Goal: Obtain resource: Obtain resource

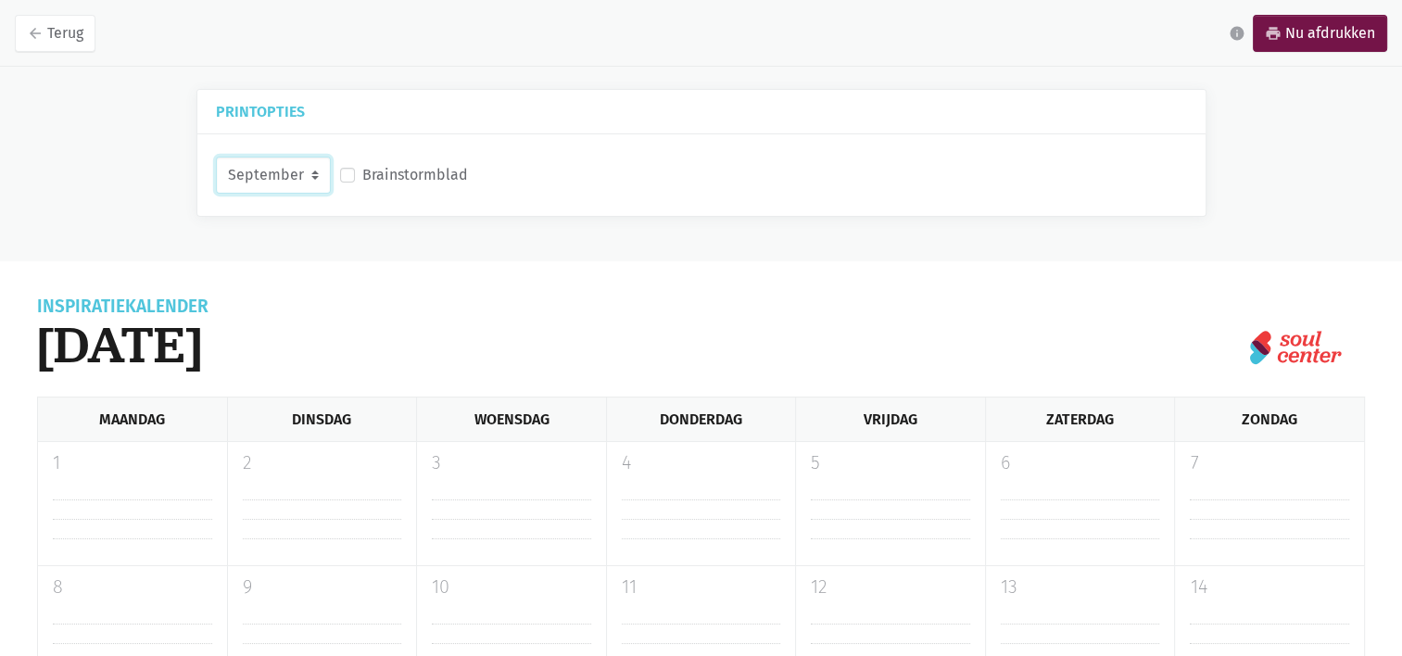
click at [271, 173] on select "September Oktober November December" at bounding box center [273, 175] width 115 height 37
click at [216, 157] on select "September Oktober November December" at bounding box center [273, 175] width 115 height 37
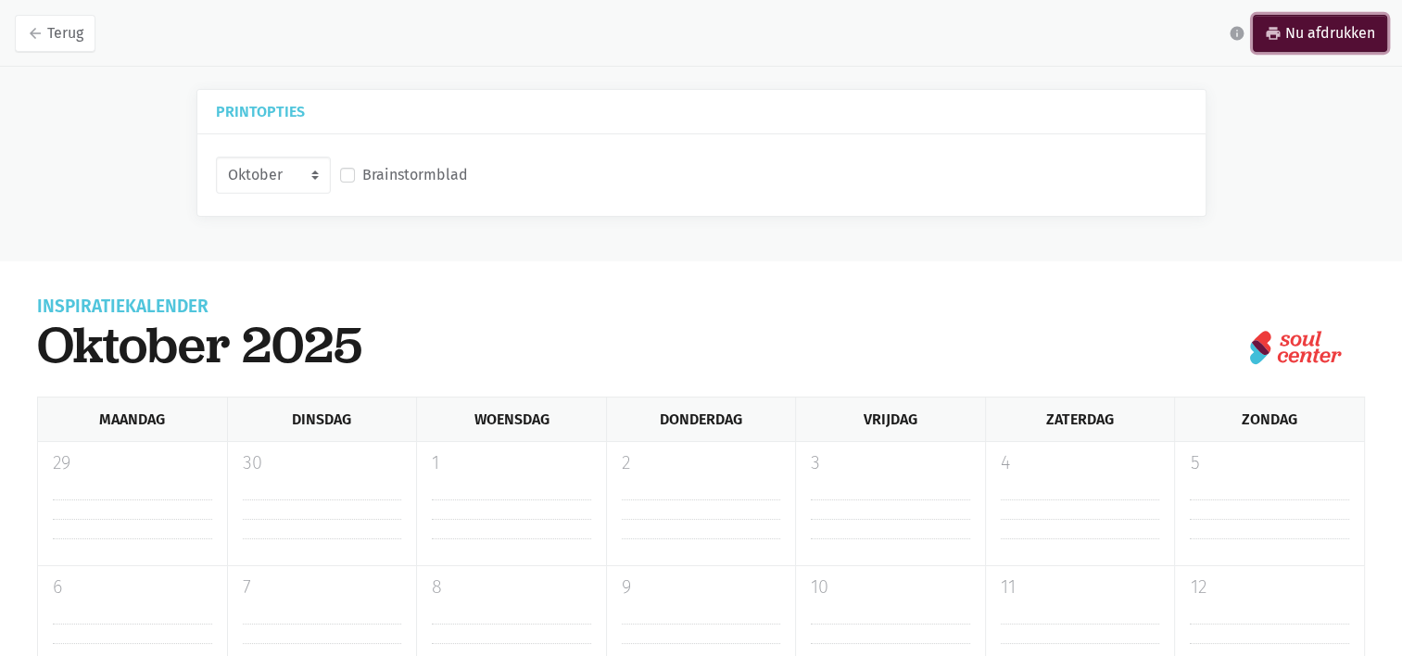
click at [1328, 42] on link "print Nu afdrukken" at bounding box center [1320, 33] width 134 height 37
click at [299, 171] on select "September Oktober November December" at bounding box center [273, 175] width 115 height 37
click at [216, 157] on select "September Oktober November December" at bounding box center [273, 175] width 115 height 37
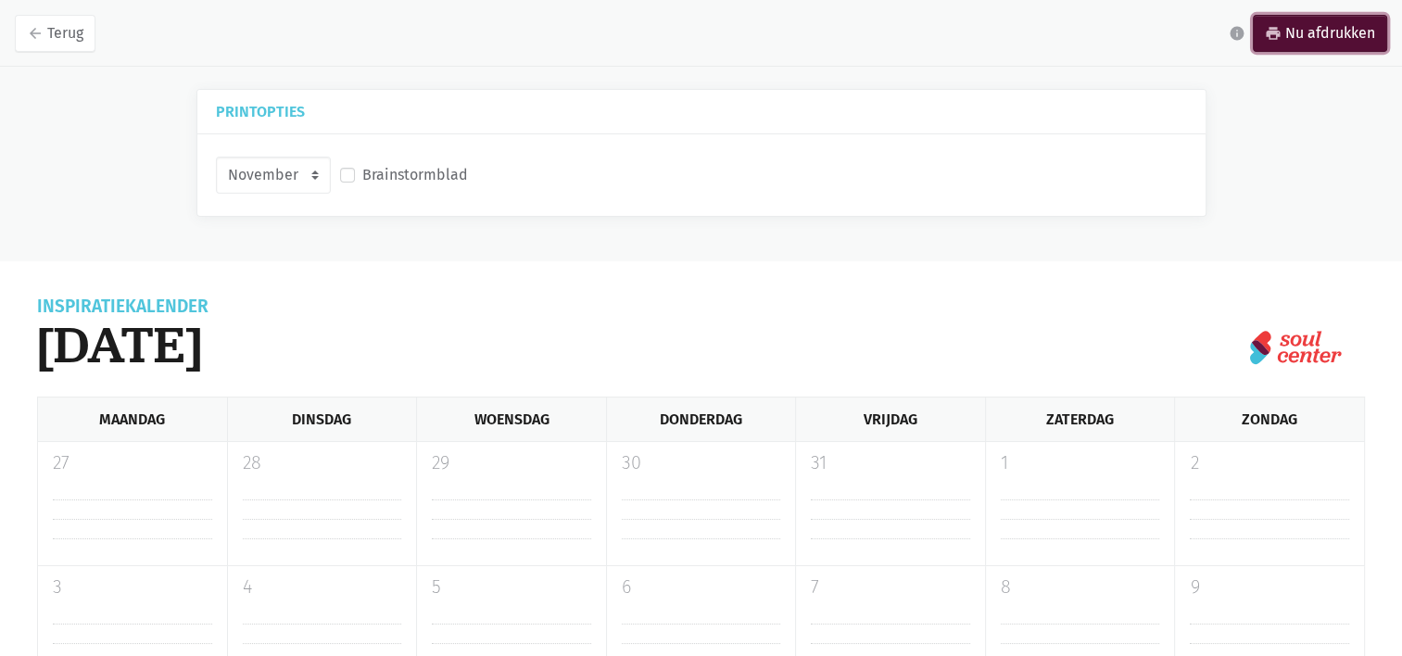
click at [1299, 42] on link "print Nu afdrukken" at bounding box center [1320, 33] width 134 height 37
click at [267, 174] on select "September Oktober November December" at bounding box center [273, 175] width 115 height 37
click at [216, 157] on select "September Oktober November December" at bounding box center [273, 175] width 115 height 37
click at [1294, 29] on link "print Nu afdrukken" at bounding box center [1320, 33] width 134 height 37
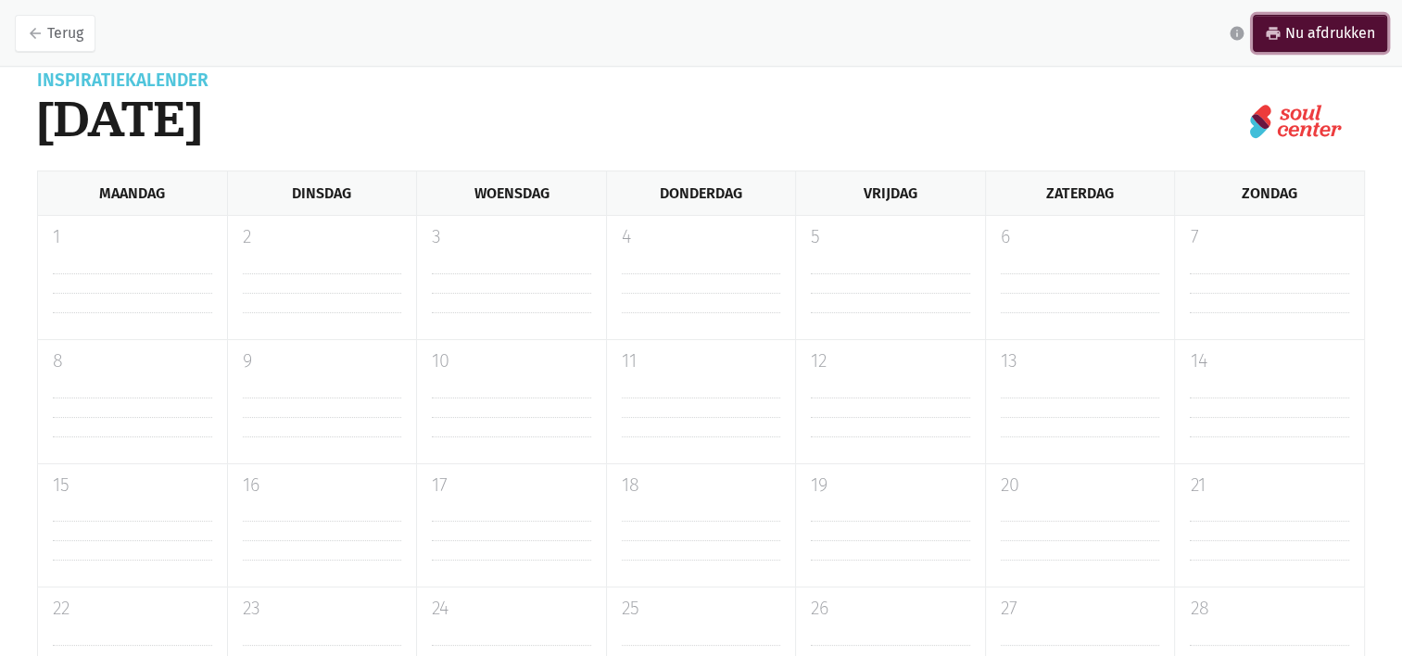
scroll to position [213, 0]
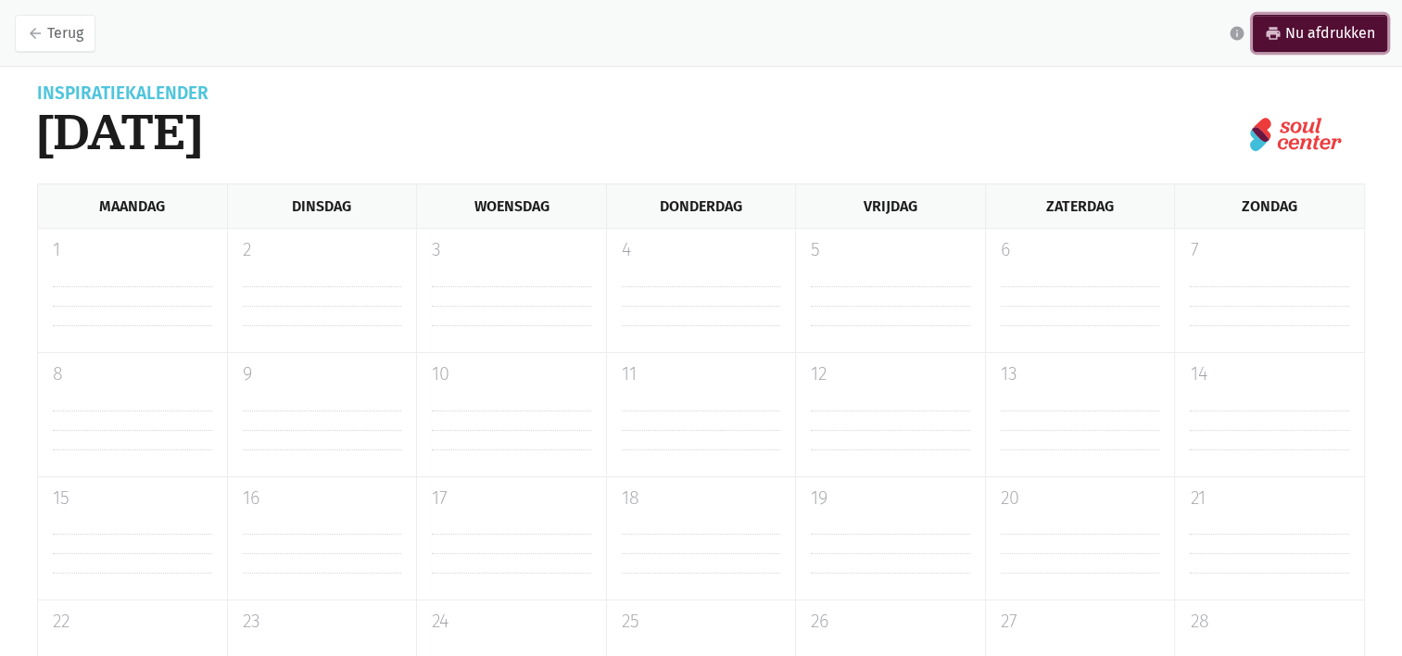
drag, startPoint x: 1290, startPoint y: 48, endPoint x: 246, endPoint y: 556, distance: 1161.3
click at [1290, 48] on link "print Nu afdrukken" at bounding box center [1320, 33] width 134 height 37
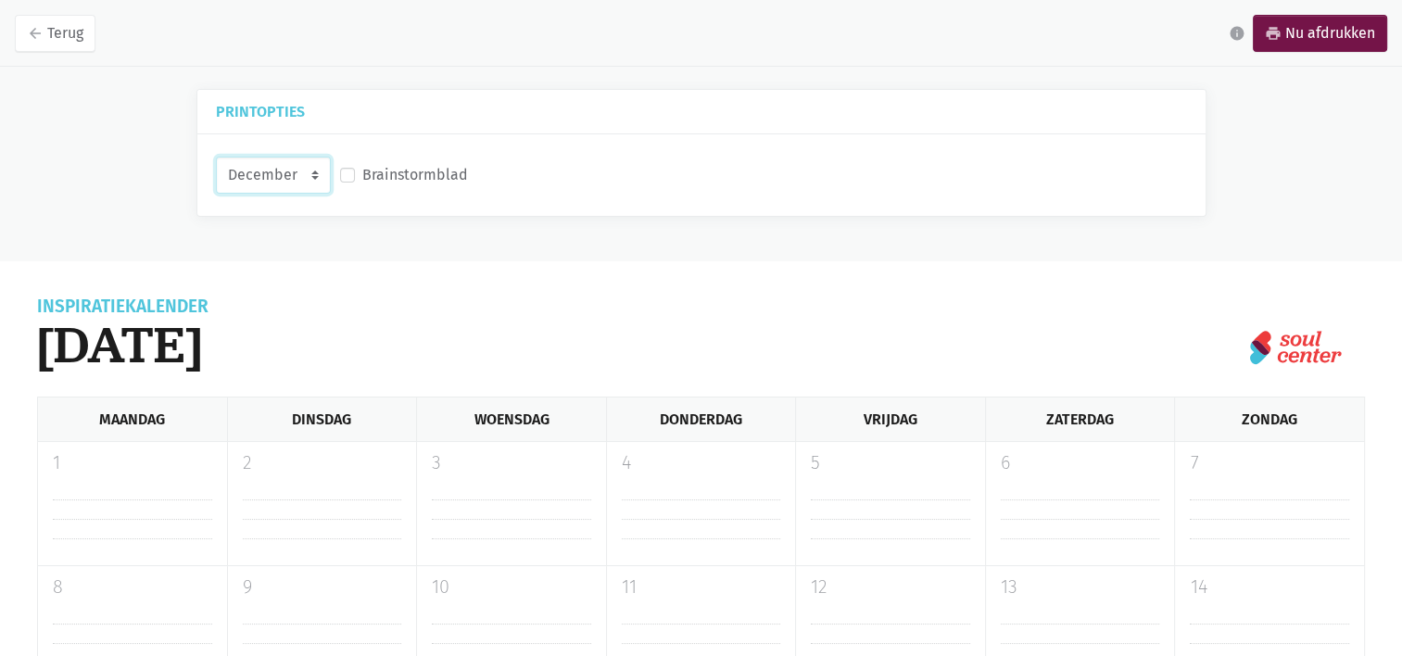
click at [291, 163] on select "September Oktober November December" at bounding box center [273, 175] width 115 height 37
click at [216, 157] on select "September Oktober November December" at bounding box center [273, 175] width 115 height 37
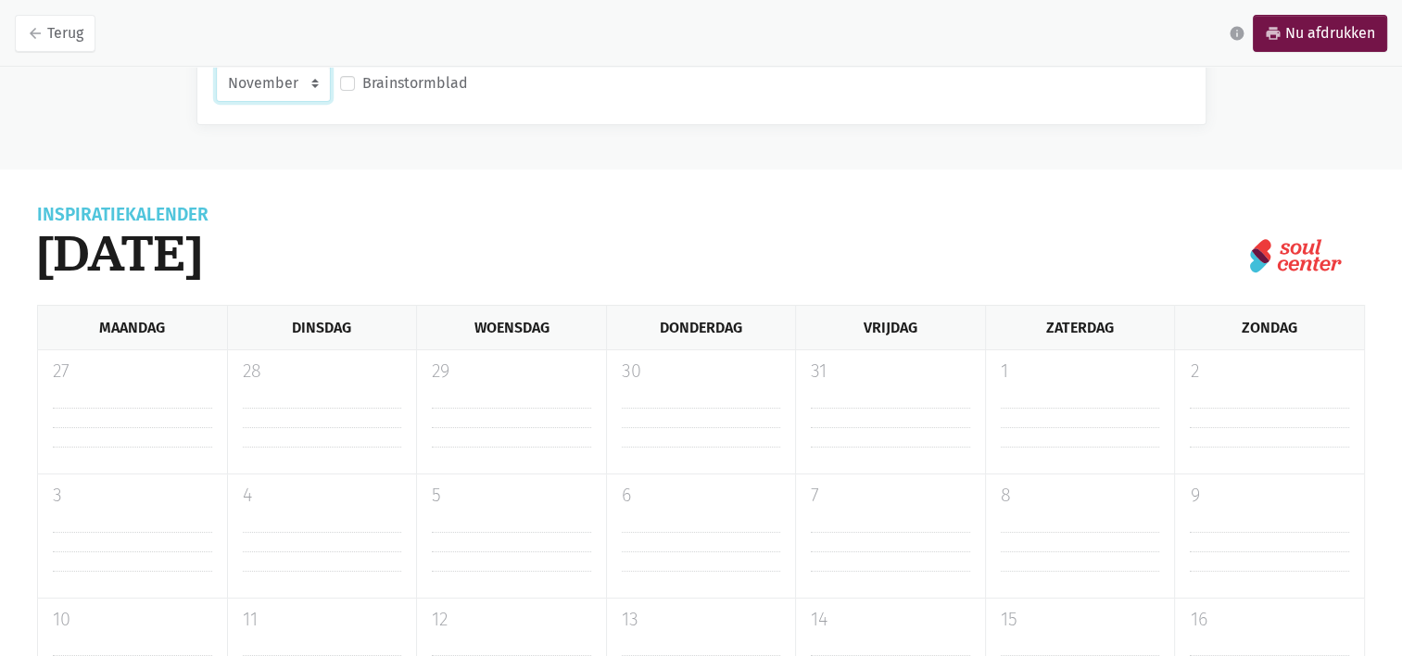
scroll to position [15, 0]
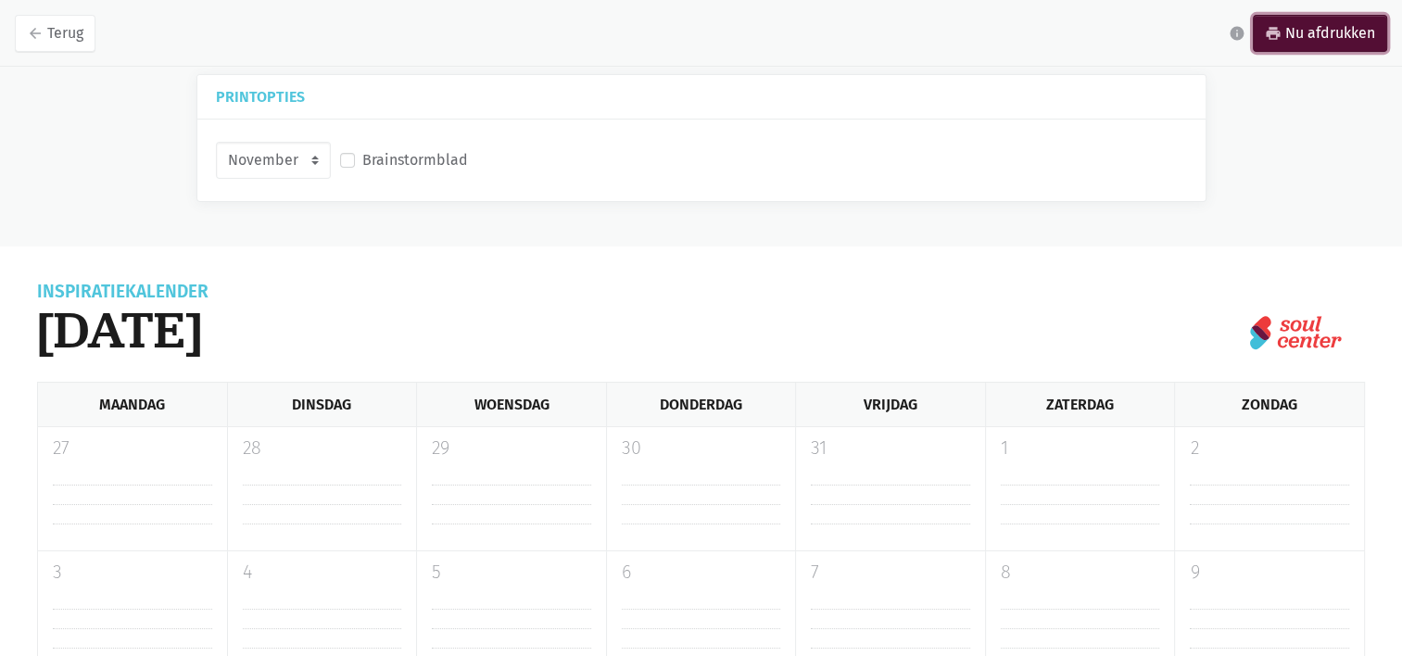
click at [1271, 41] on link "print Nu afdrukken" at bounding box center [1320, 33] width 134 height 37
click at [306, 152] on select "September Oktober November December" at bounding box center [273, 160] width 115 height 37
click at [216, 142] on select "September Oktober November December" at bounding box center [273, 160] width 115 height 37
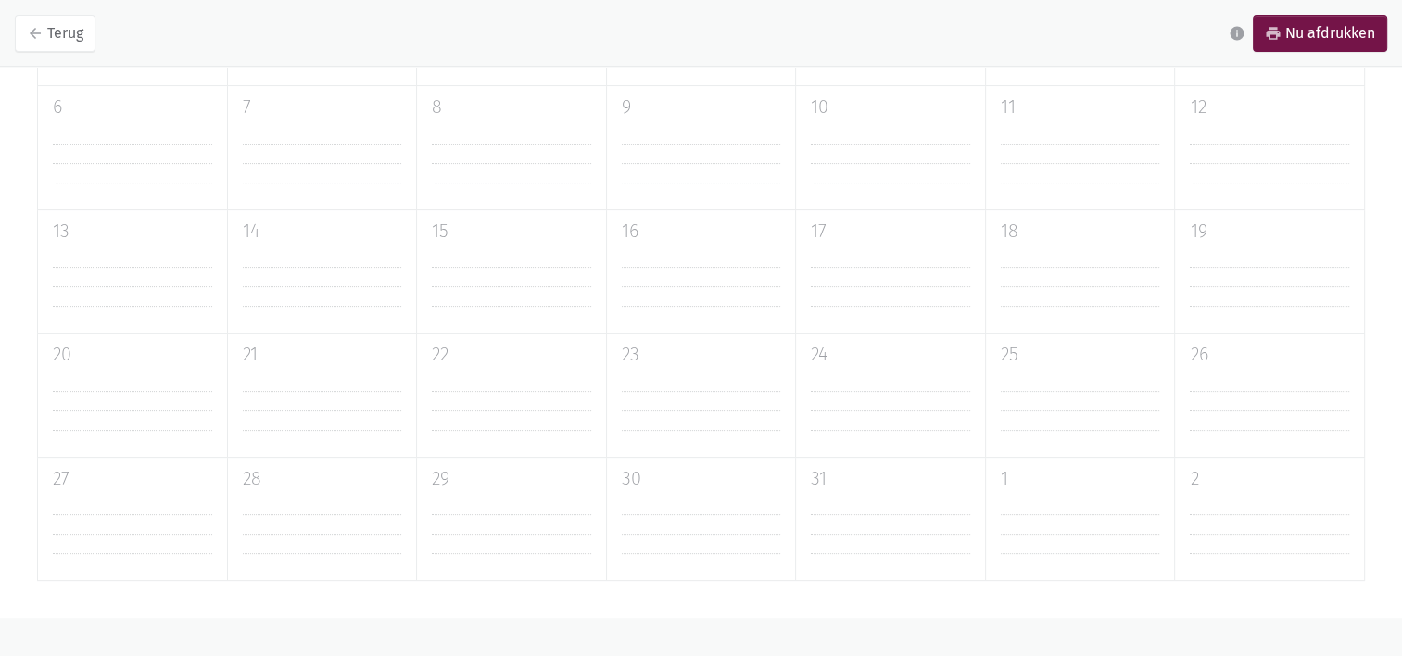
scroll to position [481, 0]
click at [1312, 19] on link "print Nu afdrukken" at bounding box center [1320, 33] width 134 height 37
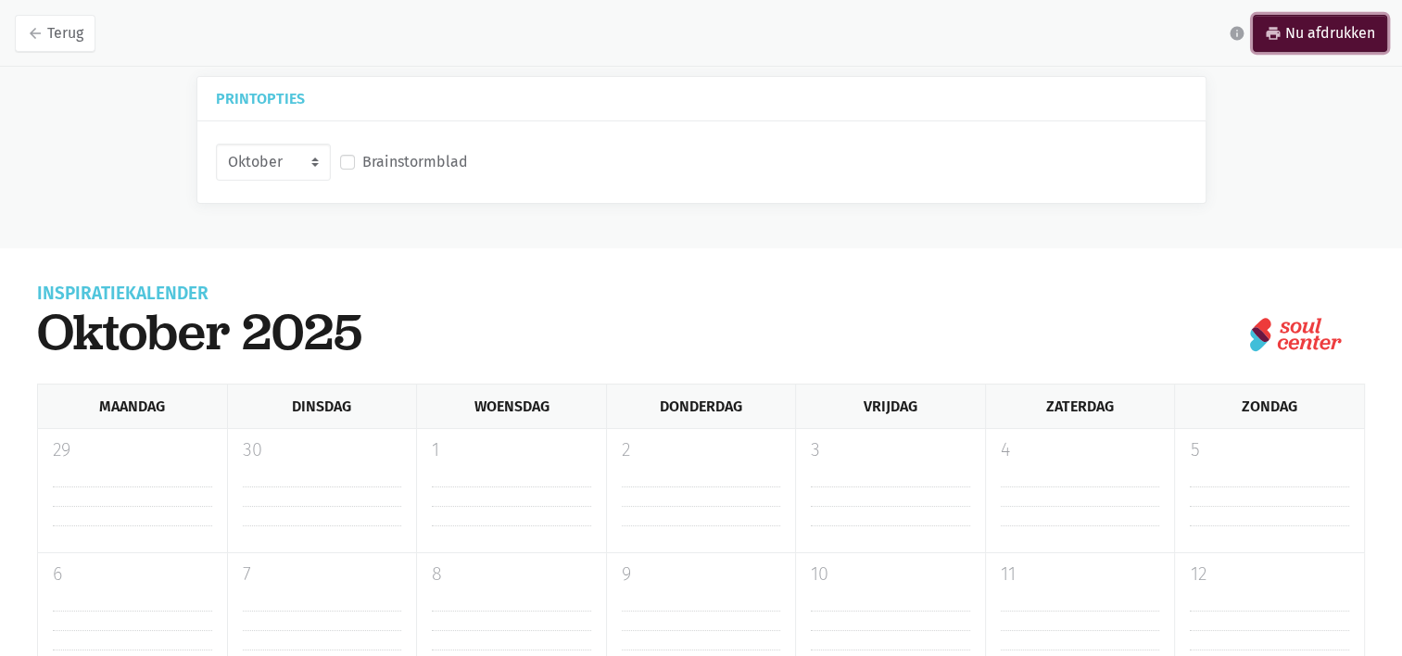
scroll to position [0, 0]
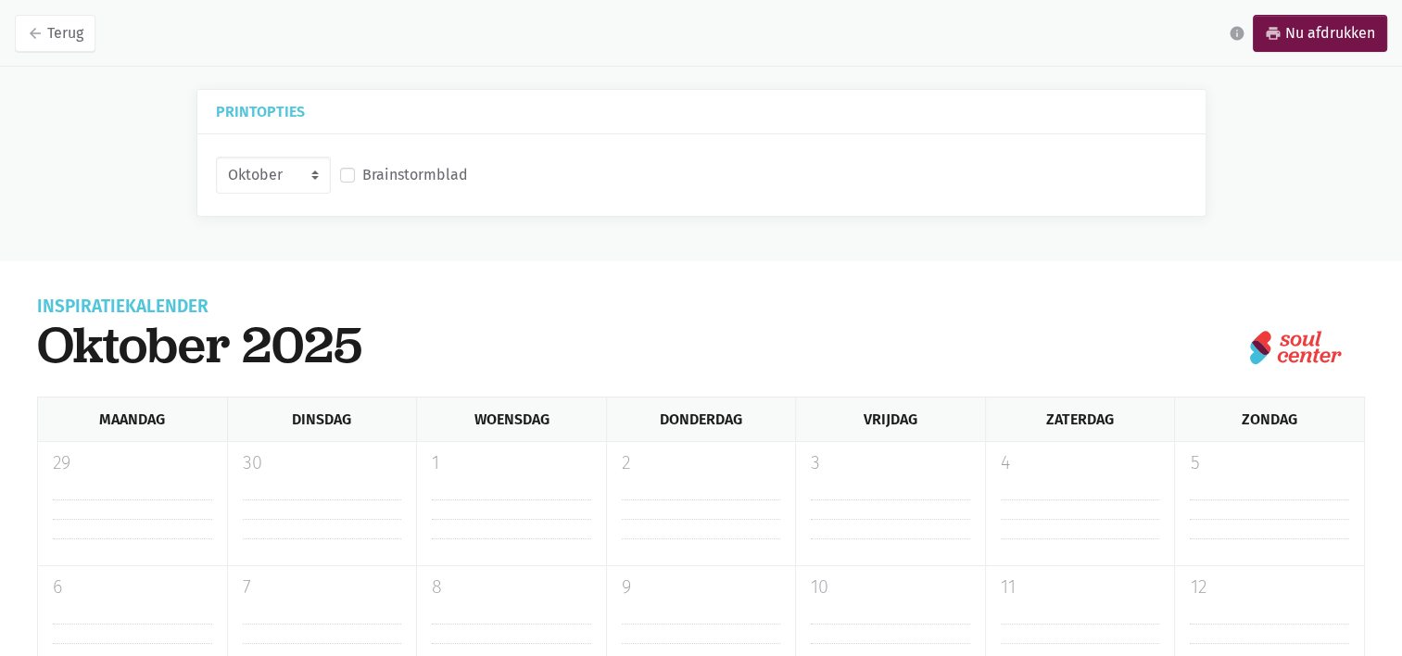
click at [1270, 52] on nav "arrow_back Terug info print Nu afdrukken" at bounding box center [701, 33] width 1402 height 67
click at [1267, 32] on icon "print" at bounding box center [1273, 33] width 17 height 17
click at [292, 185] on select "September Oktober November December" at bounding box center [273, 175] width 115 height 37
select select "9-2025"
click at [216, 157] on select "September Oktober November December" at bounding box center [273, 175] width 115 height 37
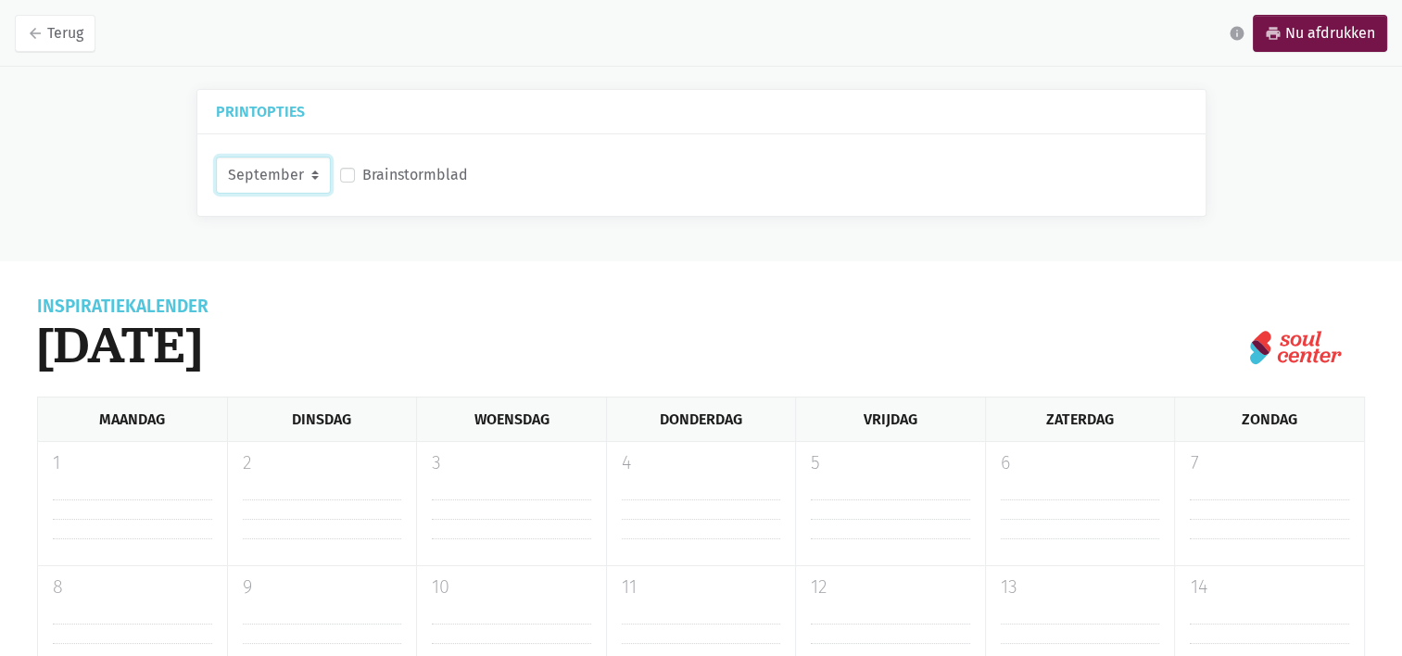
scroll to position [169, 0]
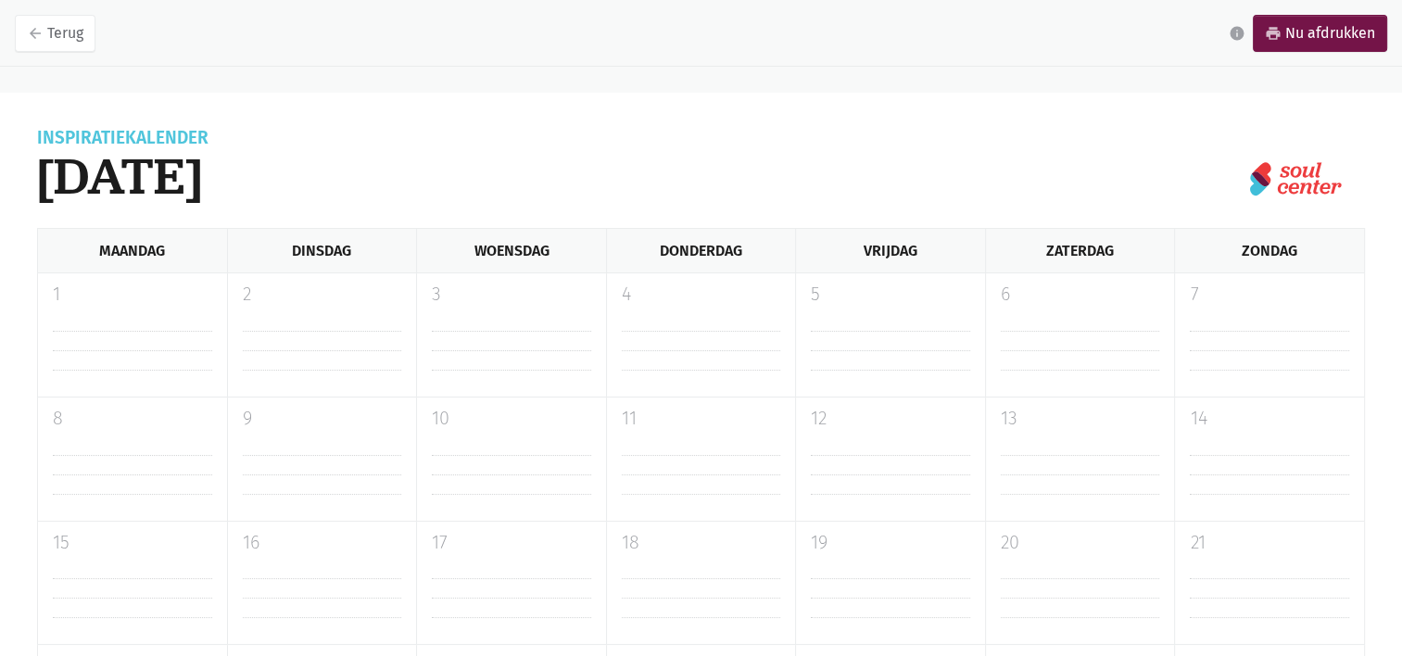
click at [1301, 55] on nav "arrow_back Terug info print Nu afdrukken" at bounding box center [701, 33] width 1402 height 67
click at [1294, 25] on link "print Nu afdrukken" at bounding box center [1320, 33] width 134 height 37
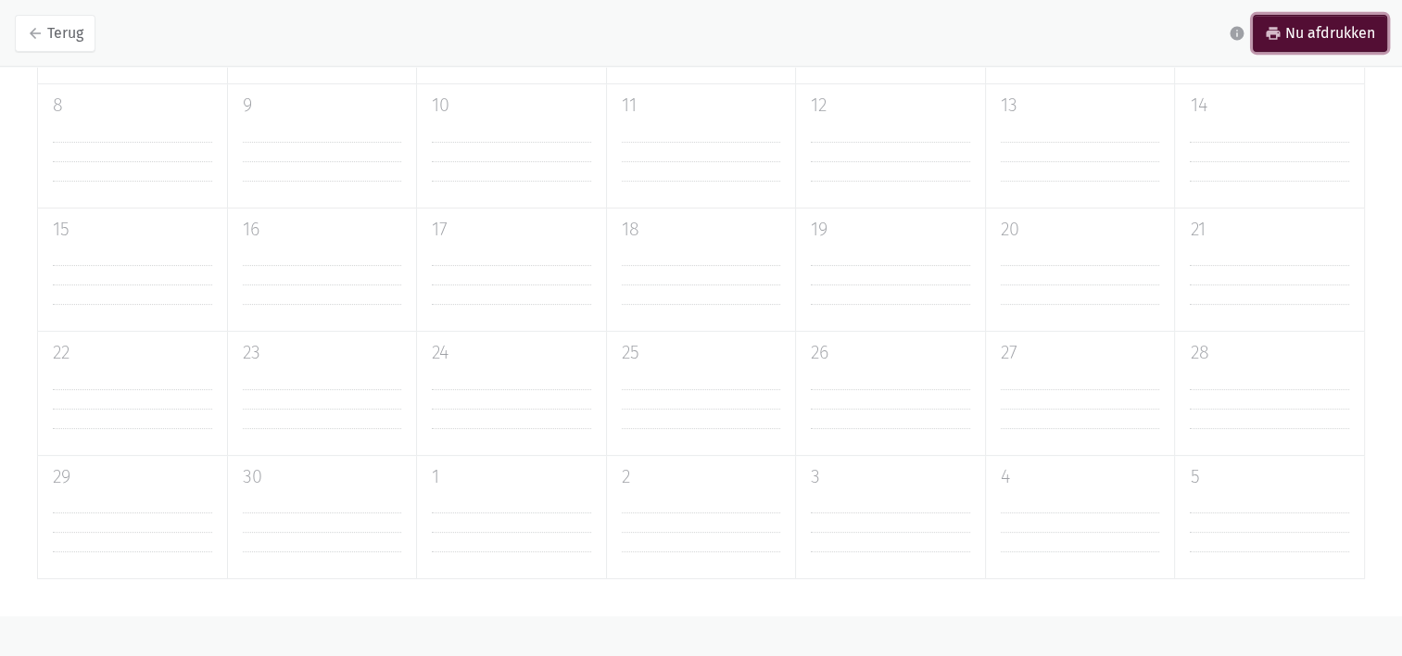
scroll to position [0, 0]
